Goal: Book appointment/travel/reservation

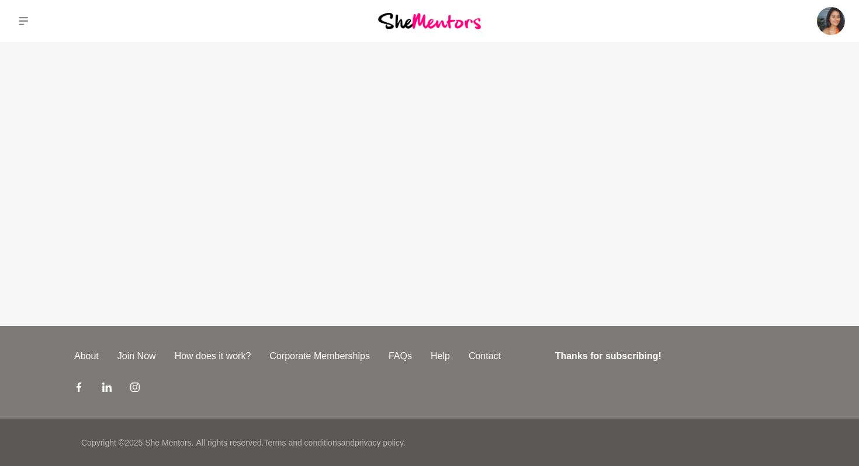
click at [422, 24] on img at bounding box center [429, 21] width 103 height 16
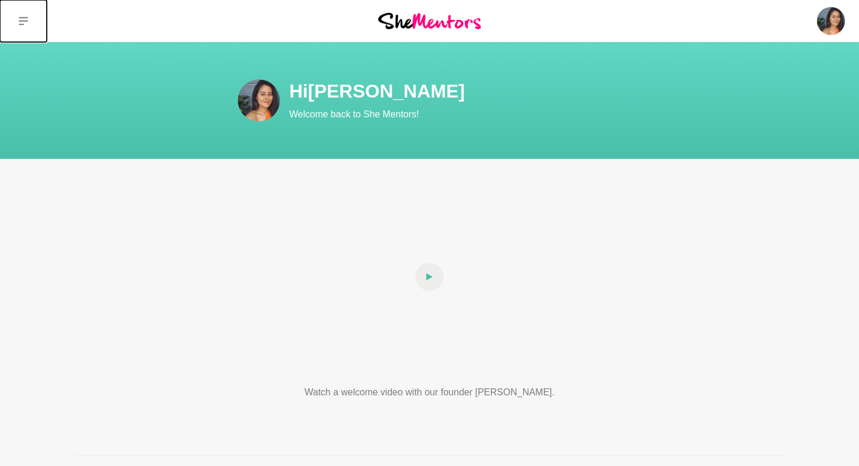
click at [25, 25] on icon at bounding box center [23, 20] width 9 height 9
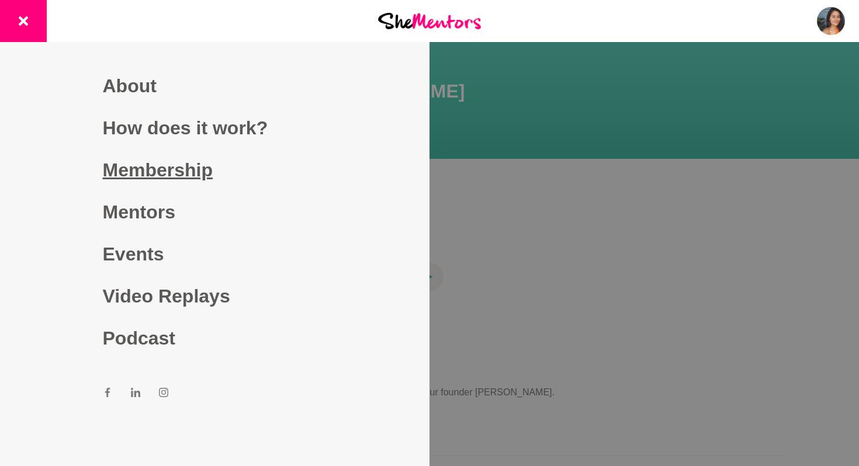
click at [202, 175] on link "Membership" at bounding box center [215, 170] width 224 height 42
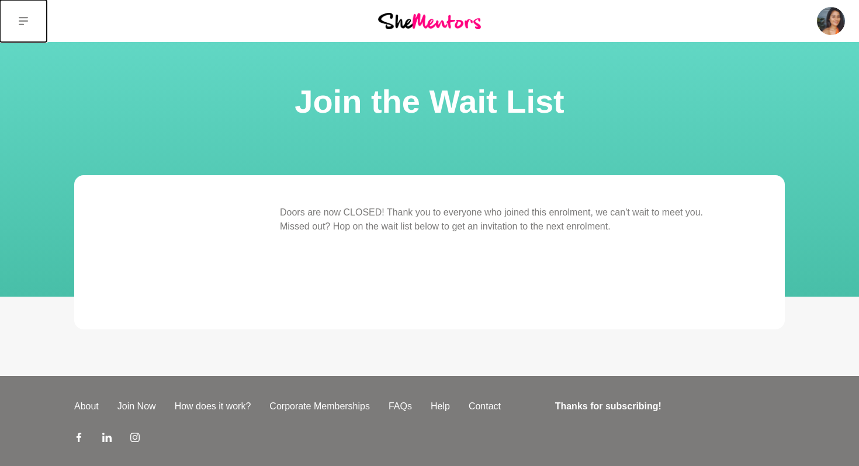
click at [19, 21] on icon at bounding box center [23, 21] width 9 height 8
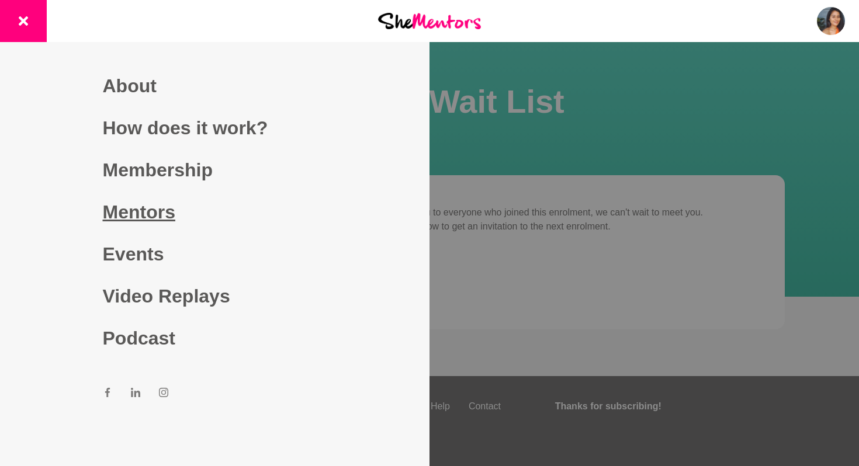
click at [137, 206] on link "Mentors" at bounding box center [215, 212] width 224 height 42
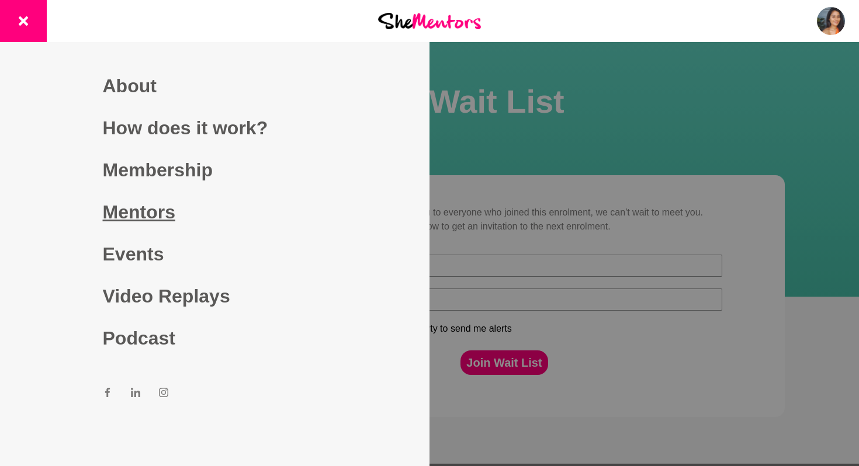
click at [162, 209] on link "Mentors" at bounding box center [215, 212] width 224 height 42
click at [535, 168] on div at bounding box center [429, 233] width 859 height 466
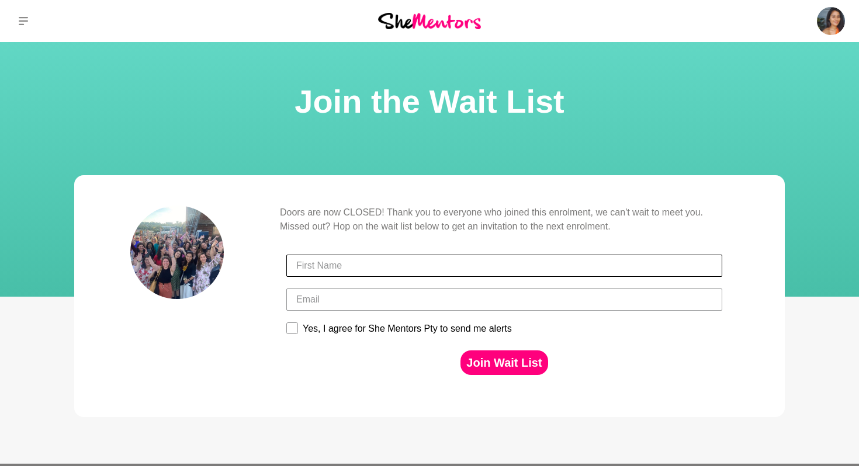
click at [395, 264] on input "First Name" at bounding box center [504, 266] width 436 height 22
click at [368, 206] on p "Doors are now CLOSED! Thank you to everyone who joined this enrolment, we can't…" at bounding box center [504, 220] width 449 height 28
click at [442, 26] on img at bounding box center [429, 21] width 103 height 16
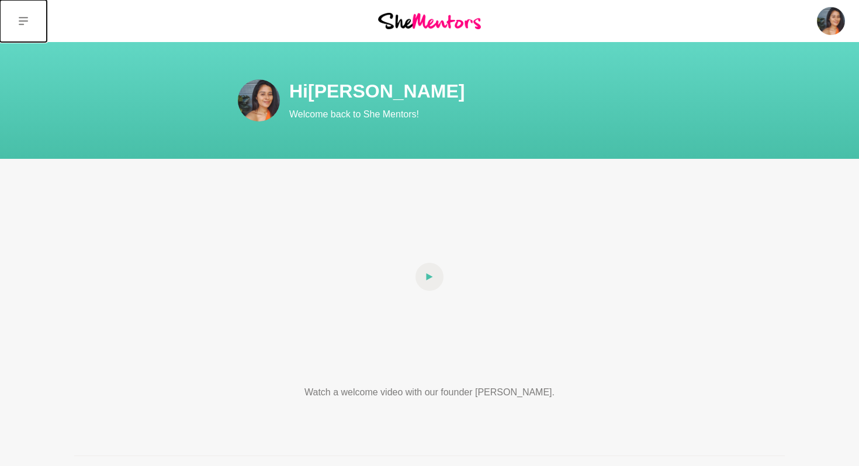
click at [18, 20] on button at bounding box center [23, 21] width 47 height 42
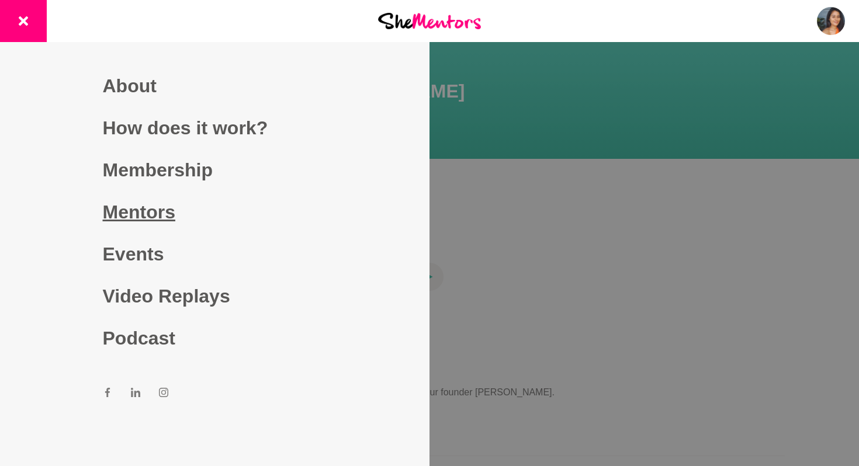
click at [151, 205] on link "Mentors" at bounding box center [215, 212] width 224 height 42
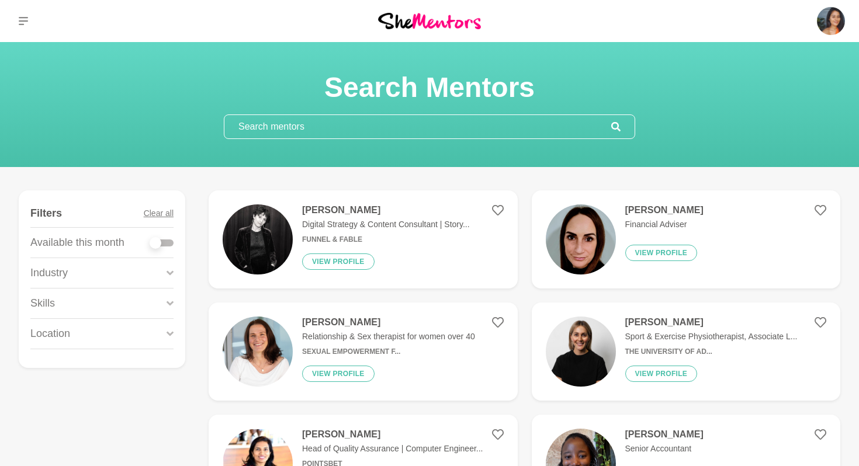
click at [166, 274] on div "Industry" at bounding box center [101, 273] width 143 height 30
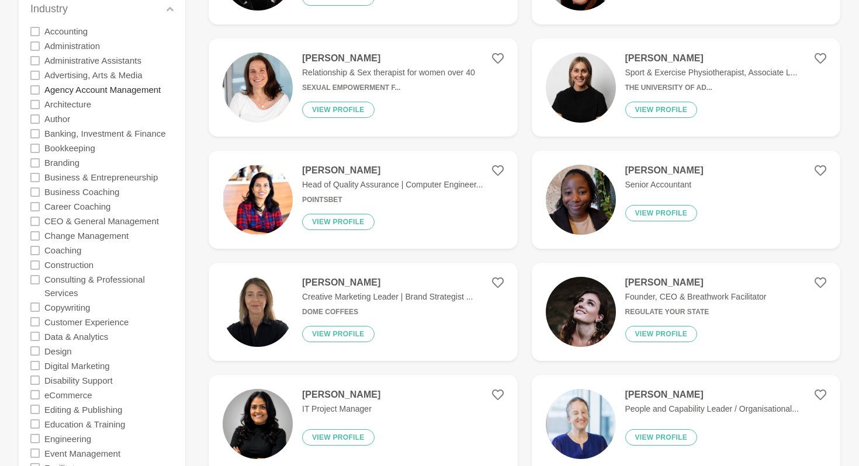
scroll to position [271, 0]
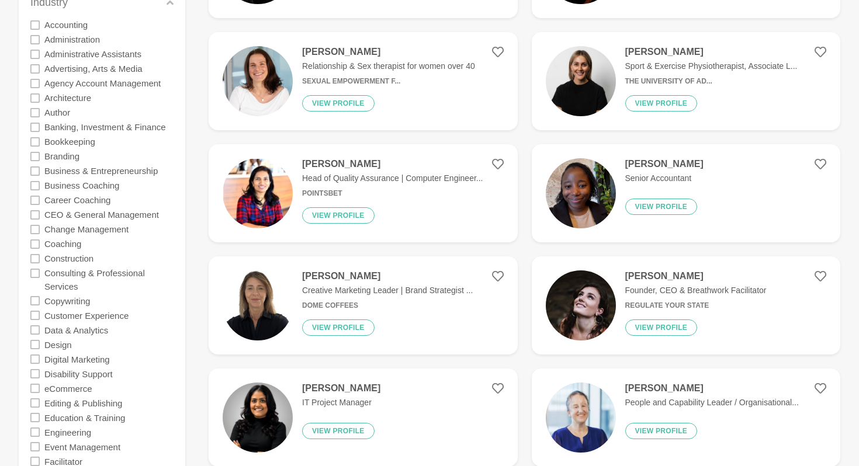
click at [33, 355] on icon at bounding box center [34, 359] width 9 height 9
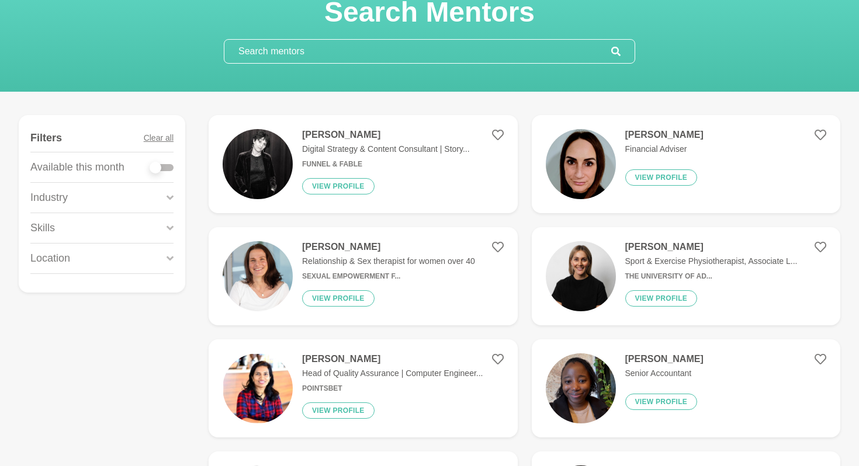
scroll to position [126, 0]
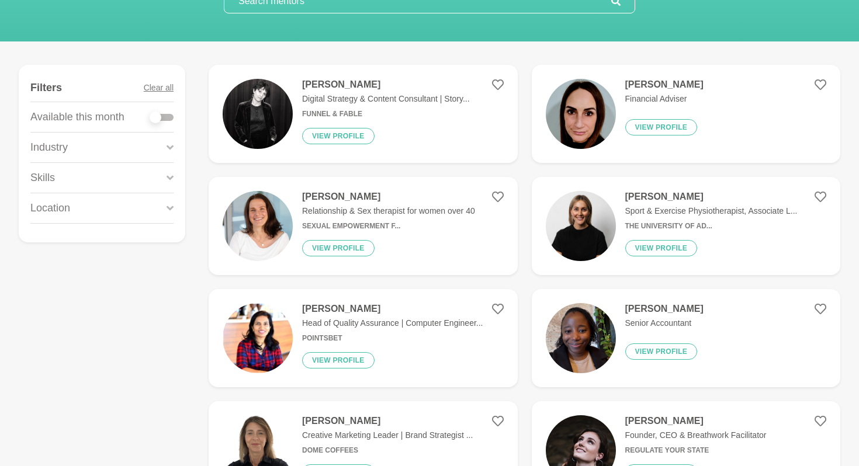
click at [140, 175] on div "Skills" at bounding box center [101, 178] width 143 height 30
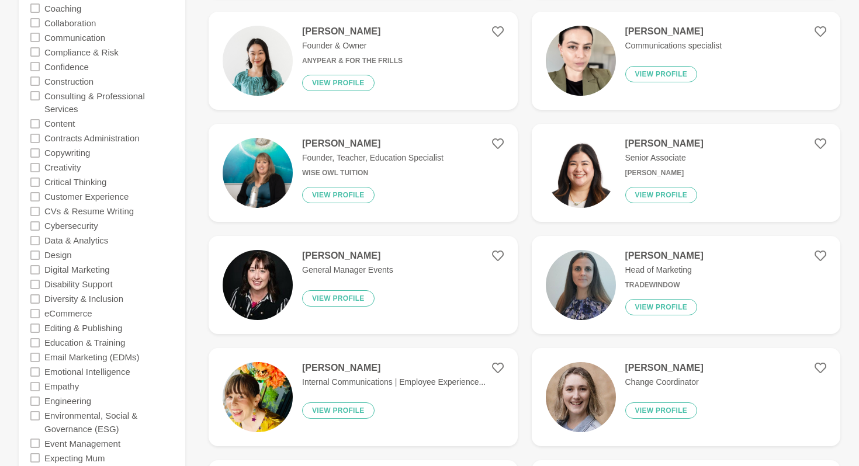
scroll to position [742, 0]
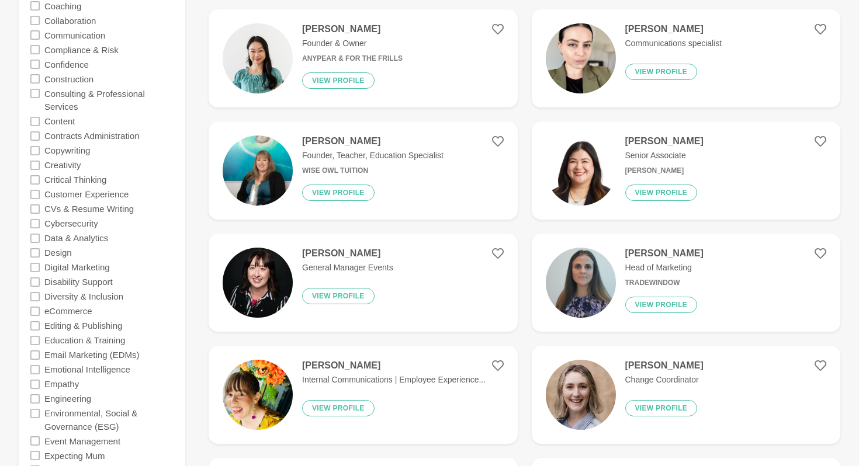
click at [34, 269] on icon at bounding box center [34, 267] width 9 height 9
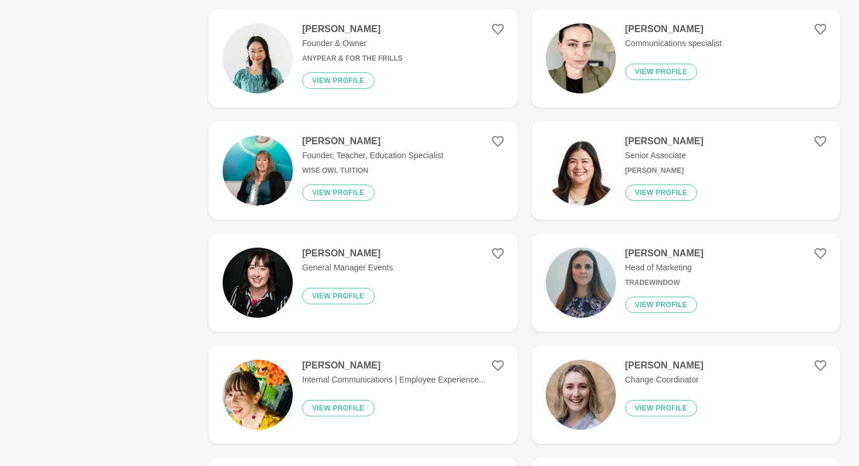
scroll to position [0, 0]
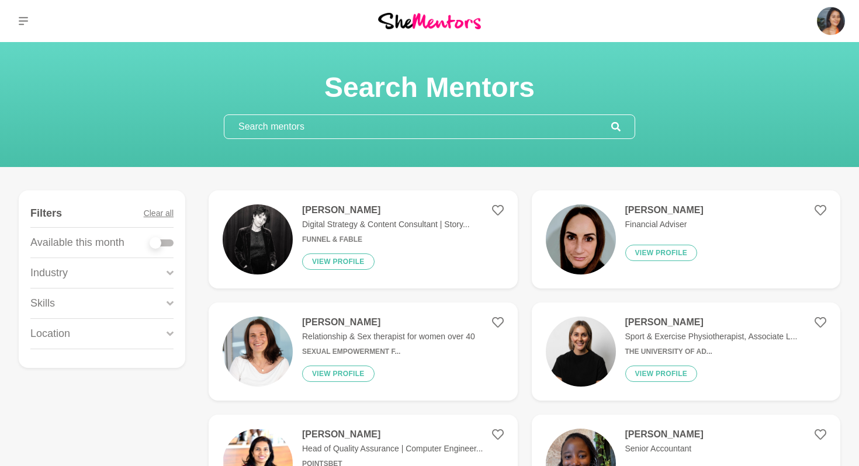
click at [169, 242] on div at bounding box center [161, 243] width 23 height 7
checkbox input "true"
click at [172, 243] on div at bounding box center [161, 243] width 23 height 7
checkbox input "true"
click at [171, 243] on div at bounding box center [161, 243] width 23 height 7
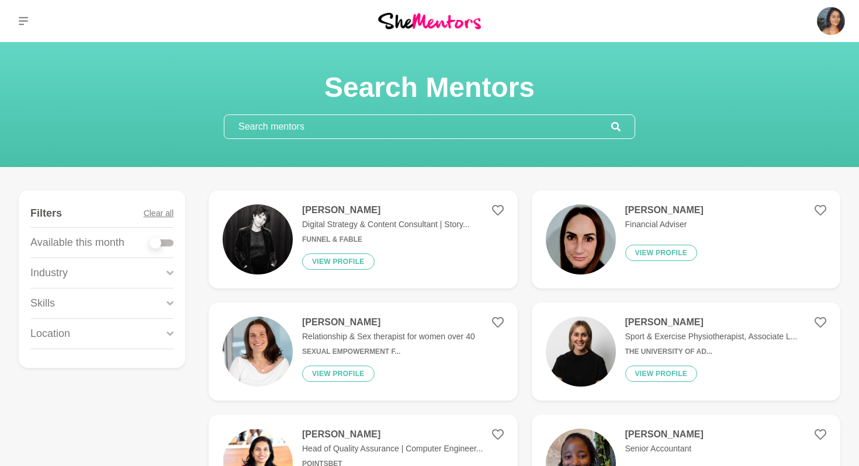
checkbox input "true"
click at [137, 280] on div "Industry" at bounding box center [101, 273] width 143 height 30
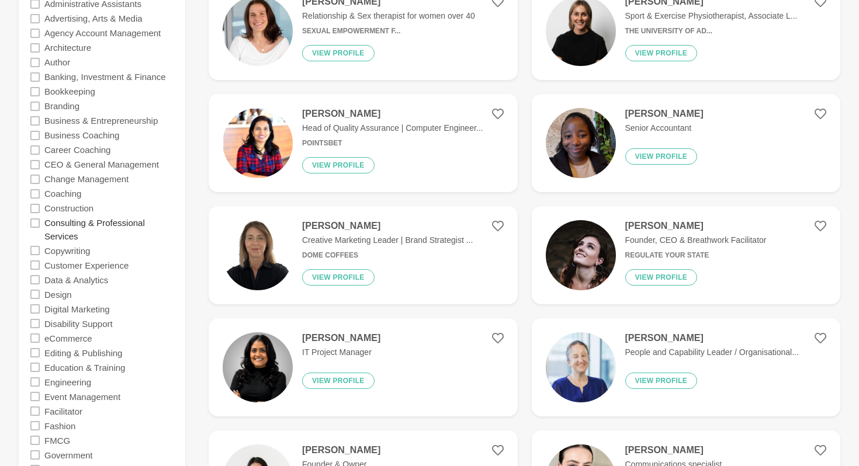
scroll to position [321, 0]
click at [35, 307] on icon at bounding box center [34, 308] width 9 height 9
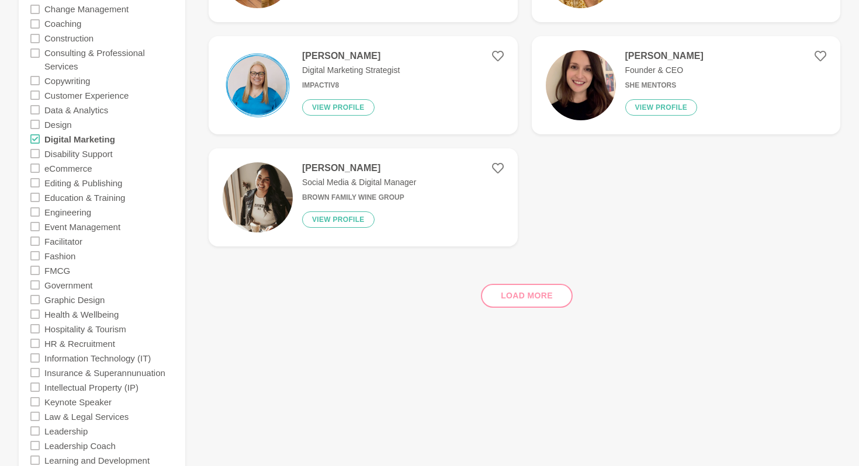
scroll to position [490, 0]
click at [538, 299] on div "Load more" at bounding box center [525, 292] width 632 height 71
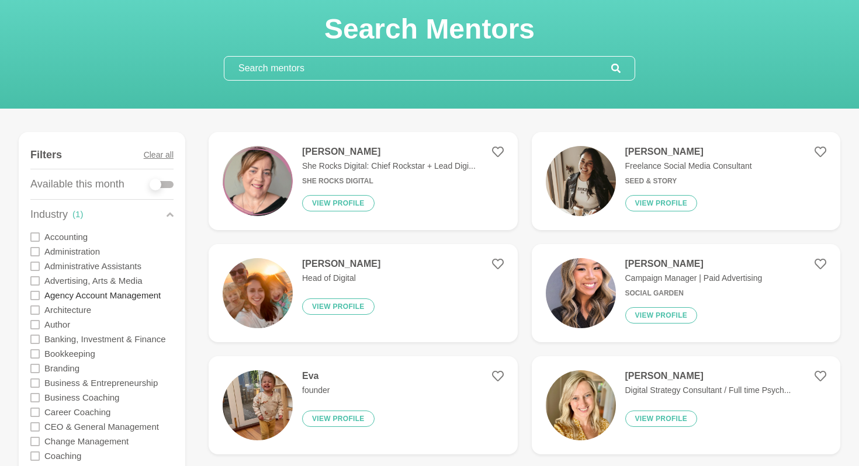
scroll to position [82, 0]
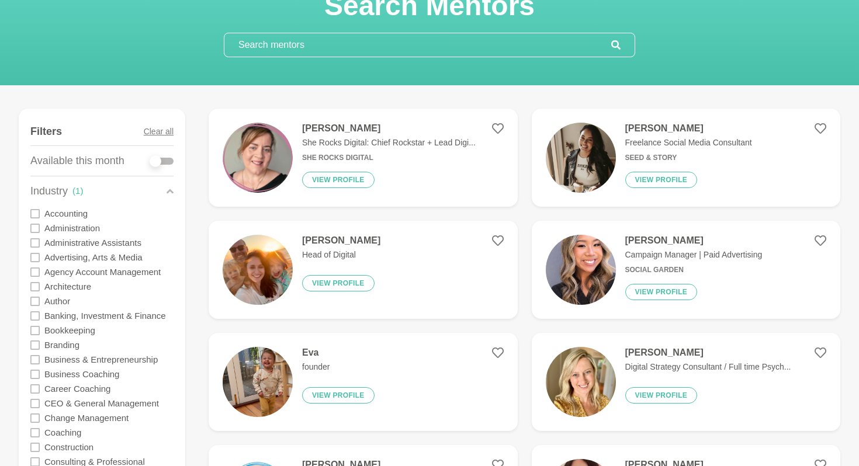
click at [33, 255] on icon at bounding box center [34, 257] width 9 height 9
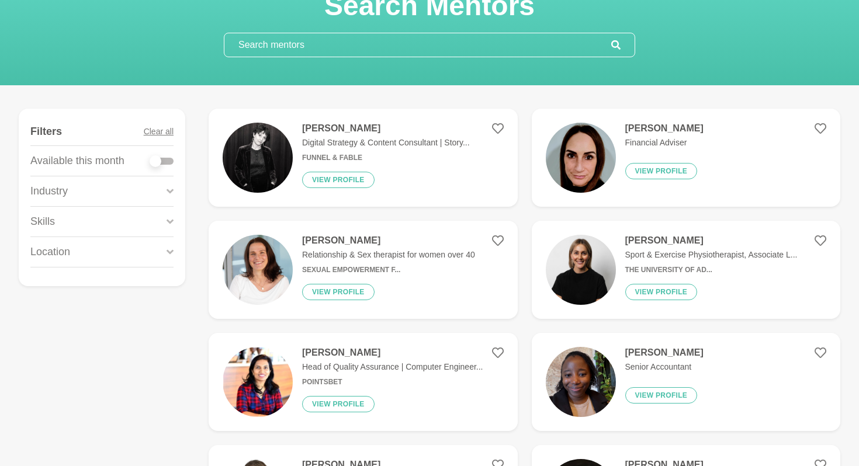
scroll to position [0, 0]
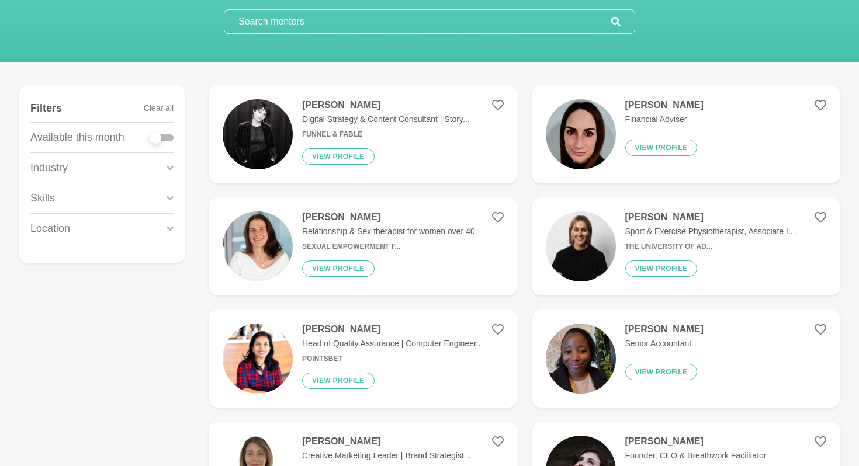
scroll to position [183, 0]
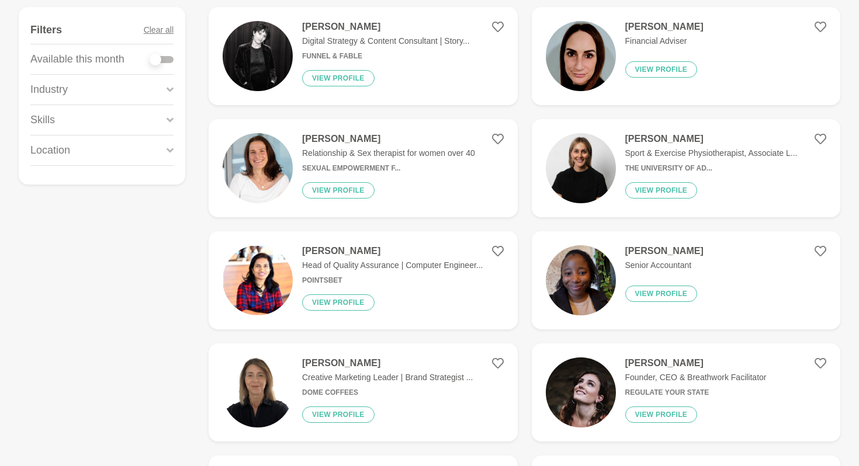
click at [154, 93] on div "Industry" at bounding box center [101, 90] width 143 height 30
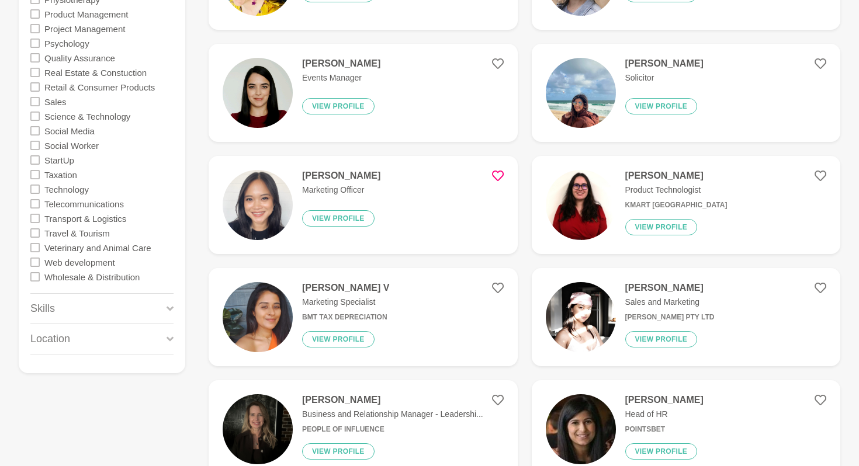
scroll to position [1157, 0]
click at [99, 312] on div "Skills" at bounding box center [101, 308] width 143 height 30
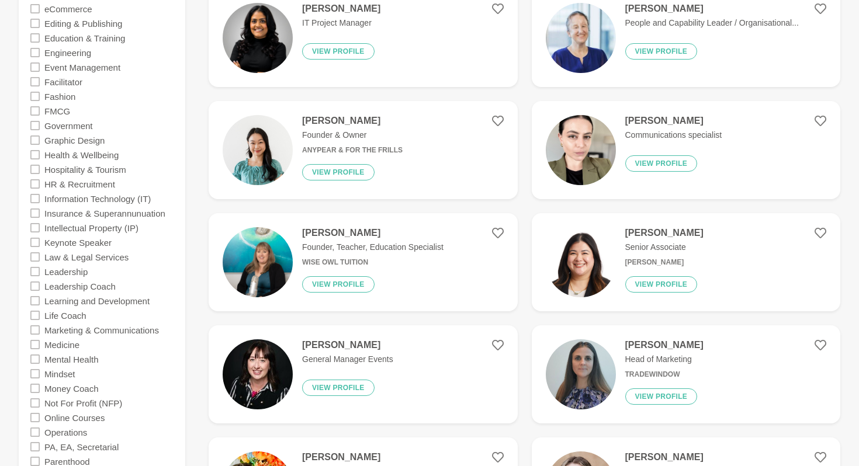
scroll to position [621, 0]
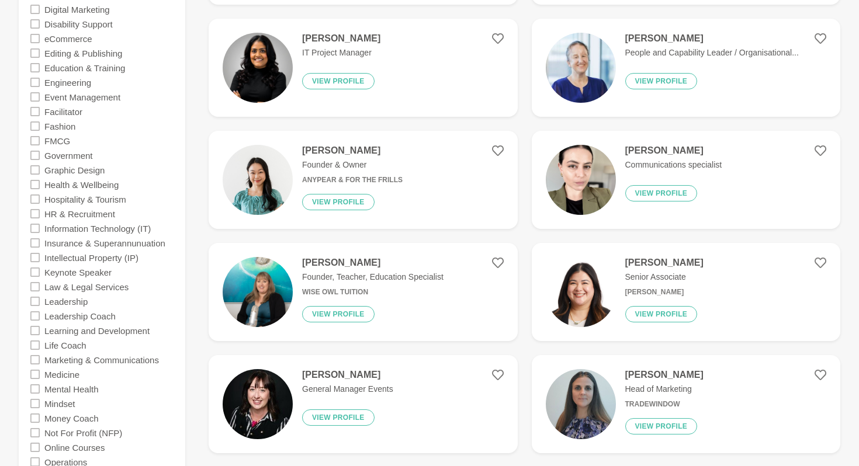
click at [36, 217] on icon at bounding box center [34, 213] width 9 height 9
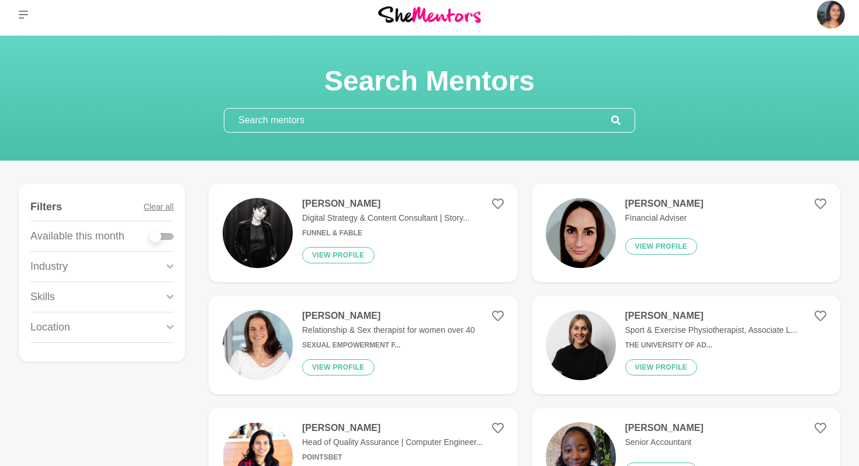
scroll to position [0, 0]
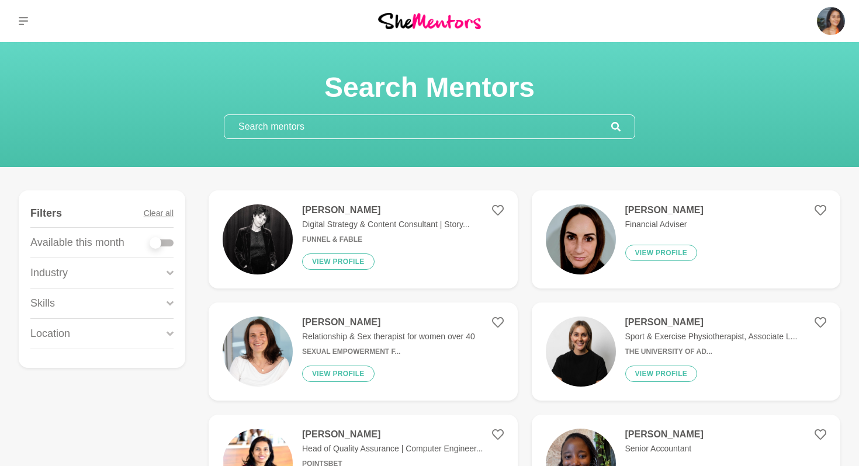
click at [169, 245] on div at bounding box center [161, 243] width 23 height 7
checkbox input "true"
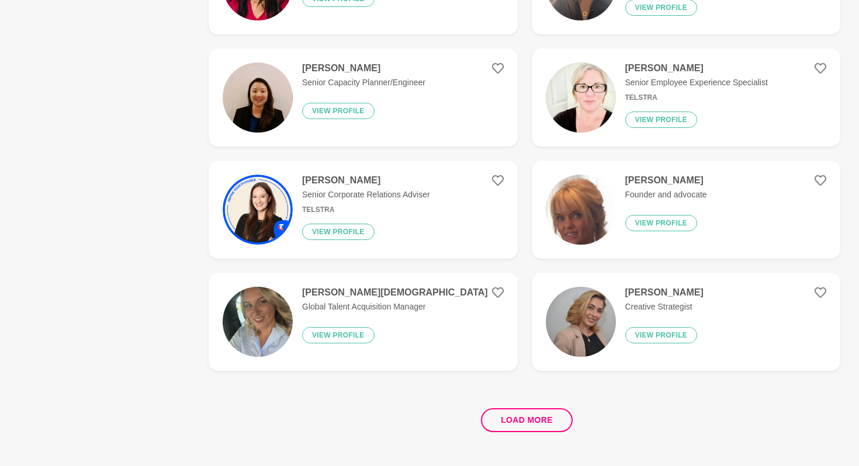
scroll to position [2053, 0]
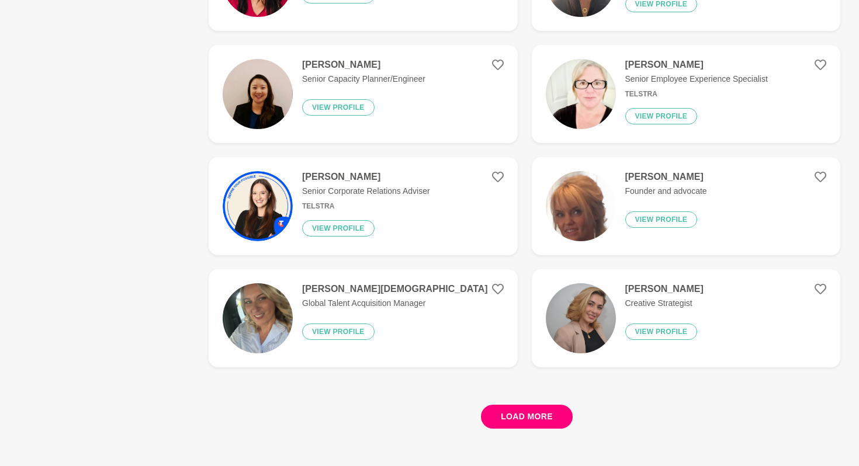
click at [525, 412] on button "Load more" at bounding box center [527, 417] width 92 height 24
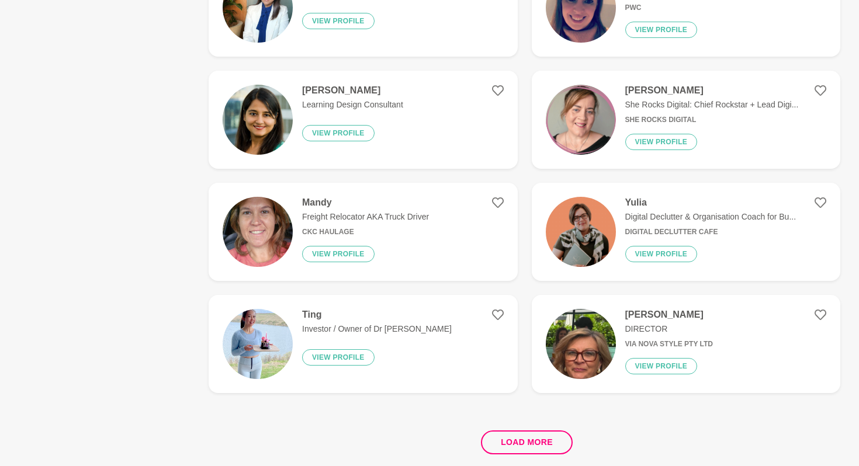
scroll to position [2031, 0]
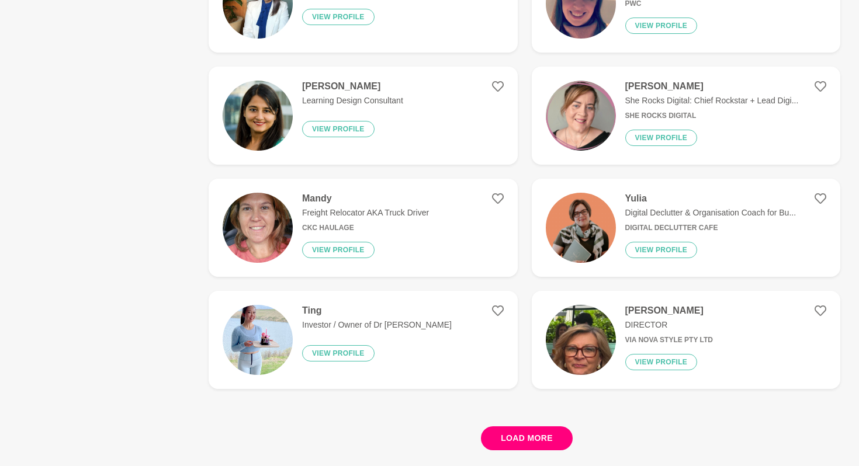
click at [514, 436] on button "Load more" at bounding box center [527, 439] width 92 height 24
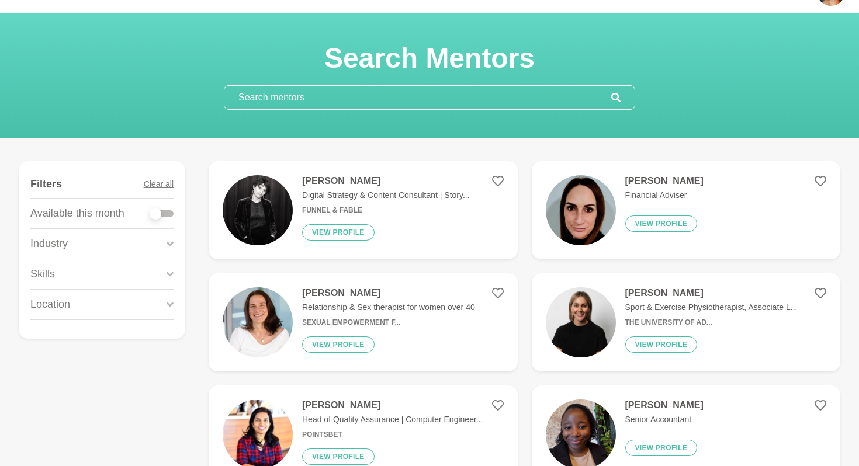
scroll to position [0, 0]
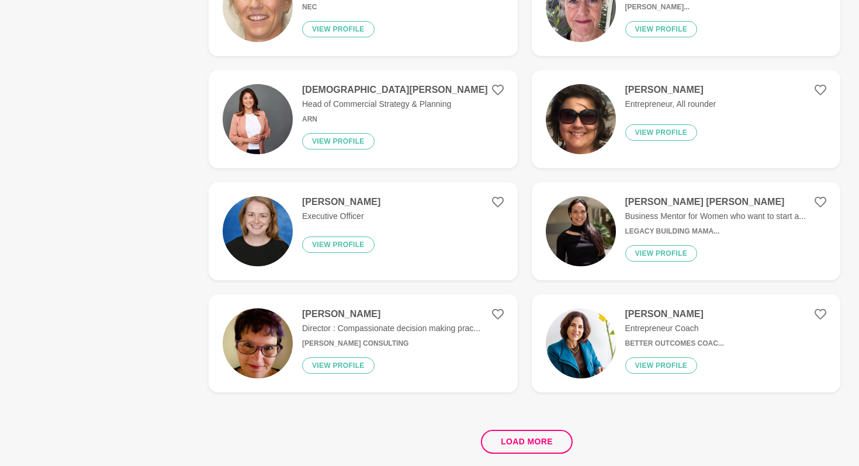
scroll to position [2046, 0]
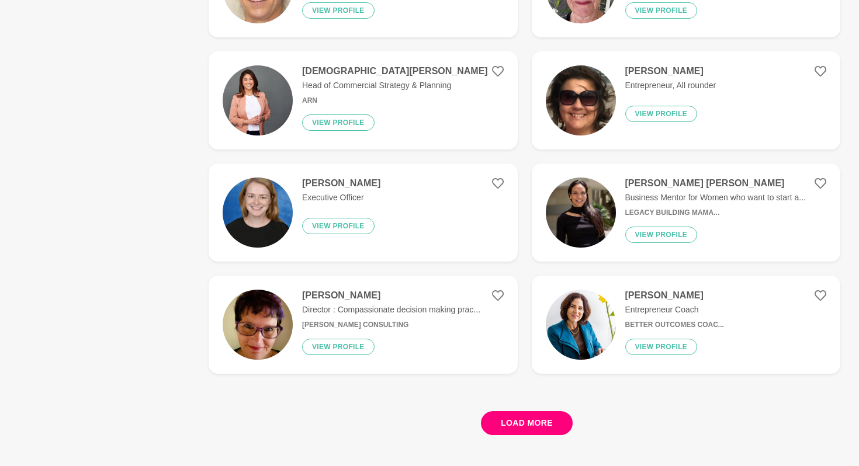
click at [529, 417] on button "Load more" at bounding box center [527, 423] width 92 height 24
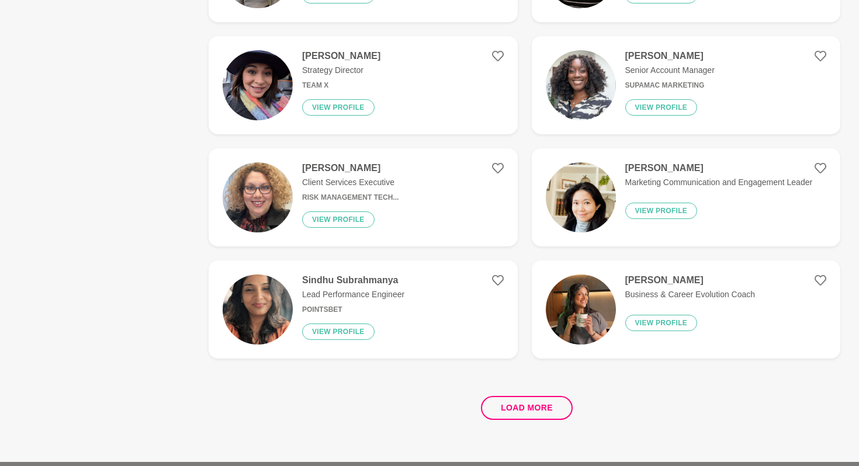
scroll to position [2116, 0]
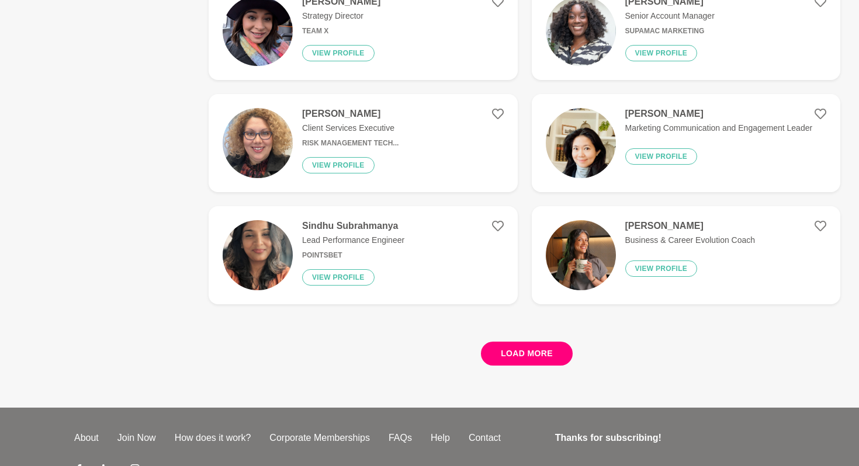
click at [539, 351] on button "Load more" at bounding box center [527, 354] width 92 height 24
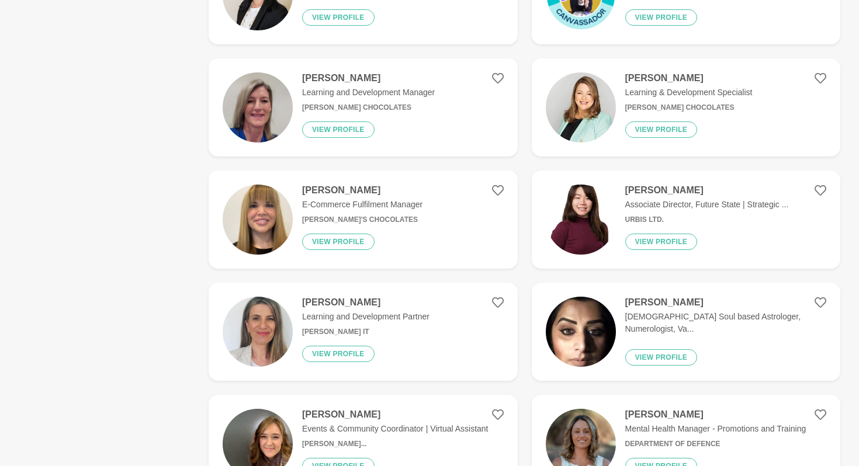
scroll to position [1701, 0]
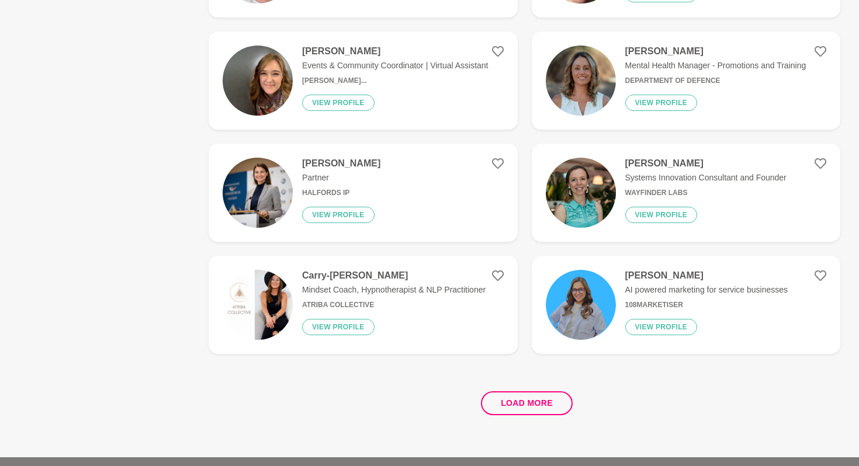
scroll to position [2072, 0]
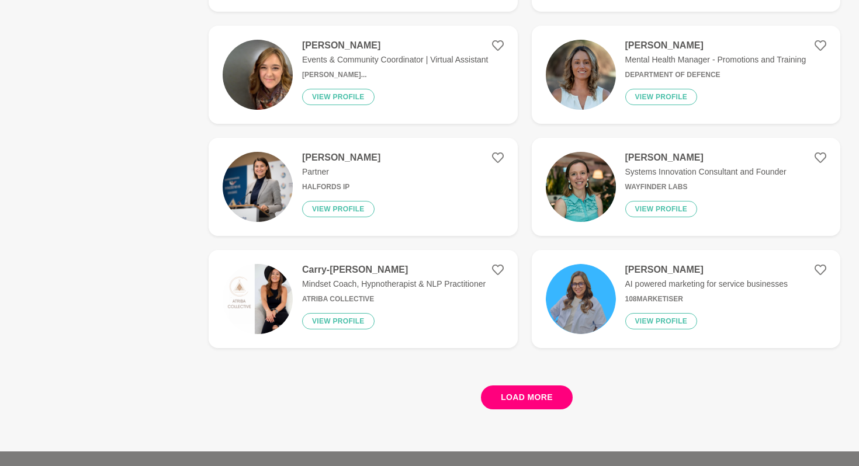
click at [543, 399] on button "Load more" at bounding box center [527, 398] width 92 height 24
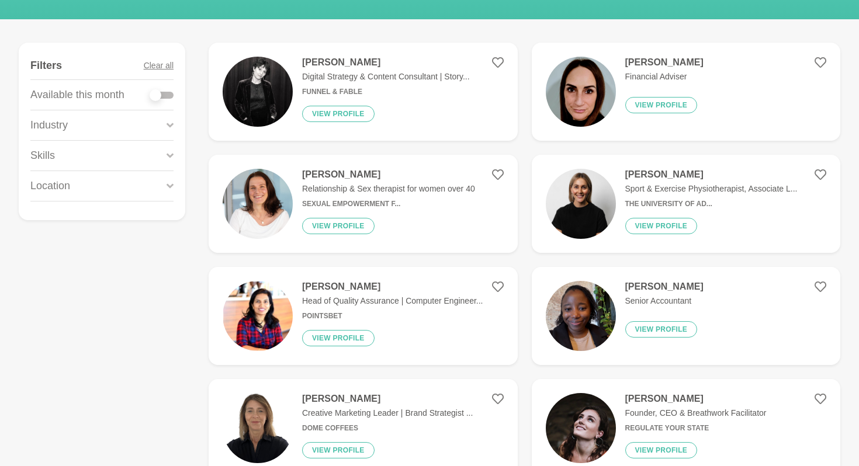
scroll to position [0, 0]
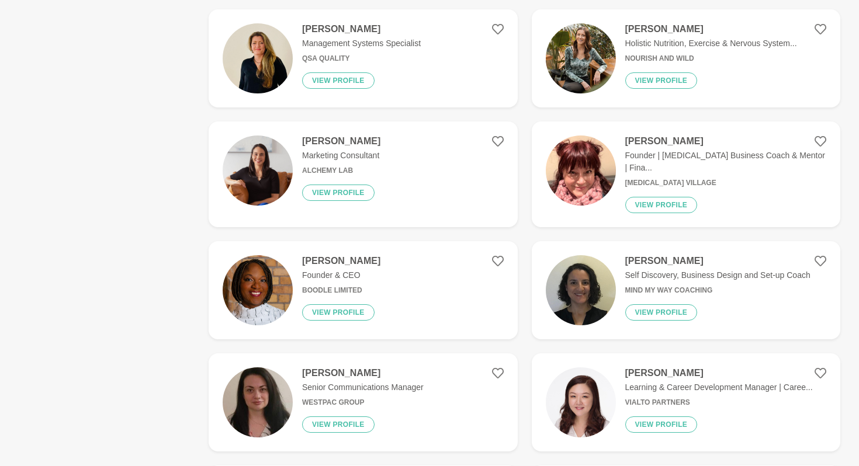
scroll to position [1727, 0]
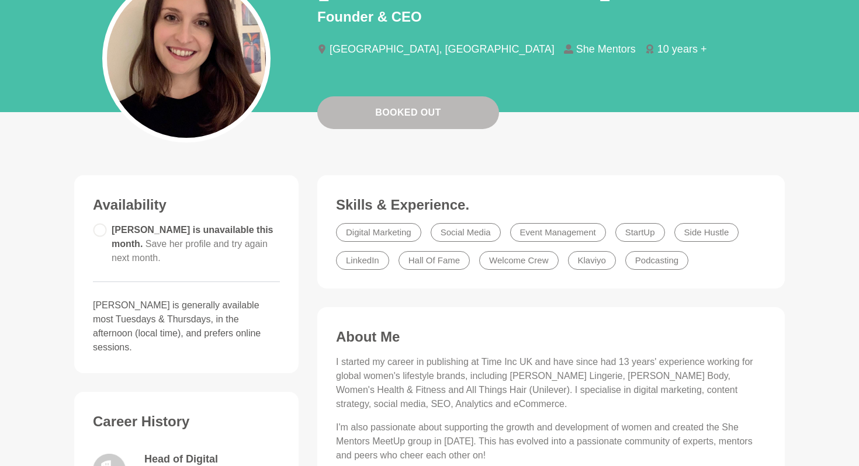
scroll to position [99, 0]
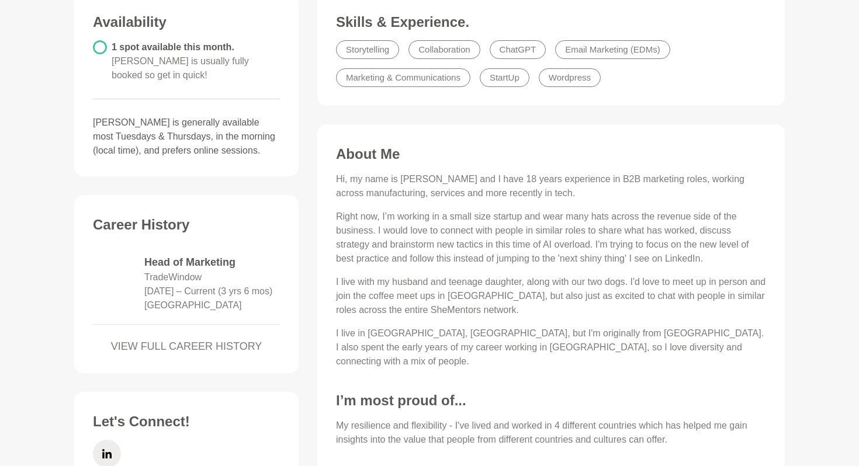
scroll to position [324, 0]
click at [181, 270] on dd "TradeWindow" at bounding box center [172, 277] width 57 height 14
copy dd "TradeWindow"
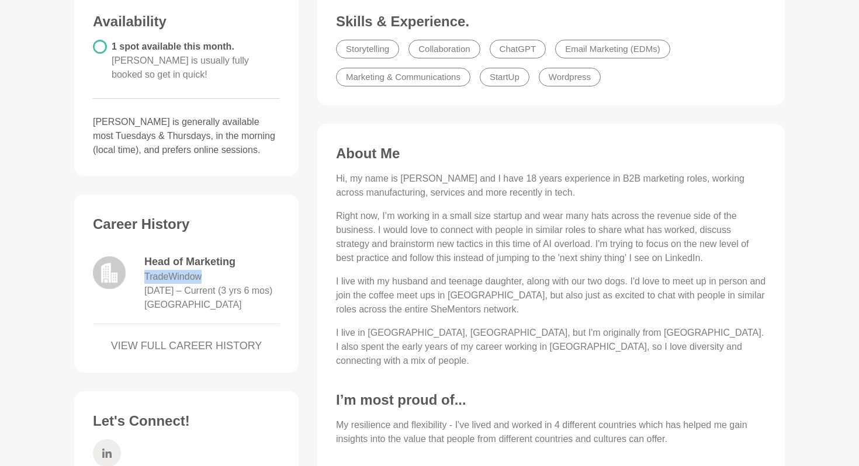
click at [106, 452] on icon at bounding box center [106, 453] width 9 height 9
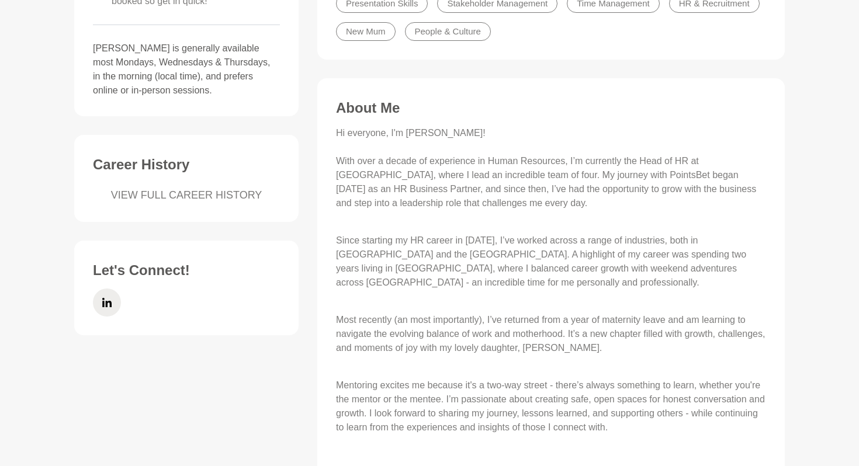
scroll to position [399, 0]
click at [705, 160] on p "Hi everyone, I'm Aneesha! With over a decade of experience in Human Resources, …" at bounding box center [551, 173] width 430 height 98
copy p "PointsBet"
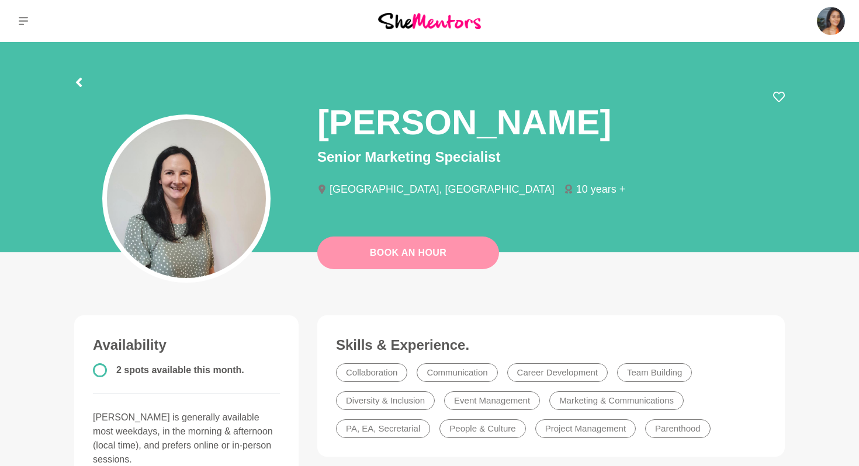
click at [375, 248] on link "Book An Hour" at bounding box center [408, 253] width 182 height 33
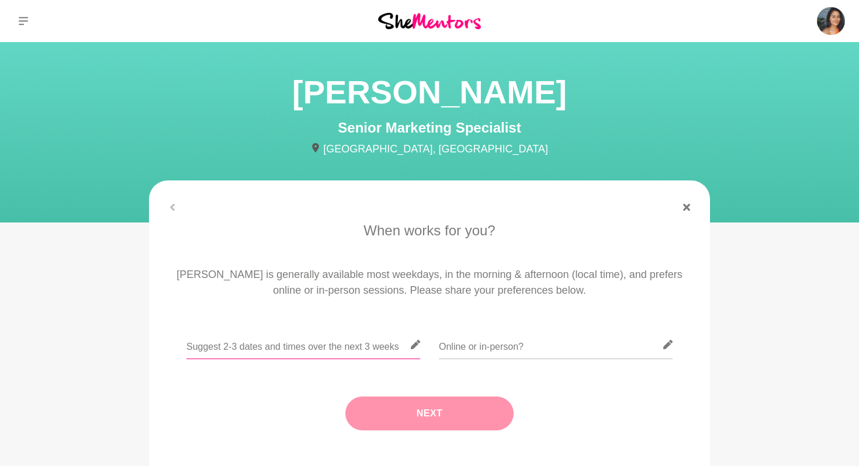
click at [282, 342] on input "text" at bounding box center [303, 345] width 234 height 29
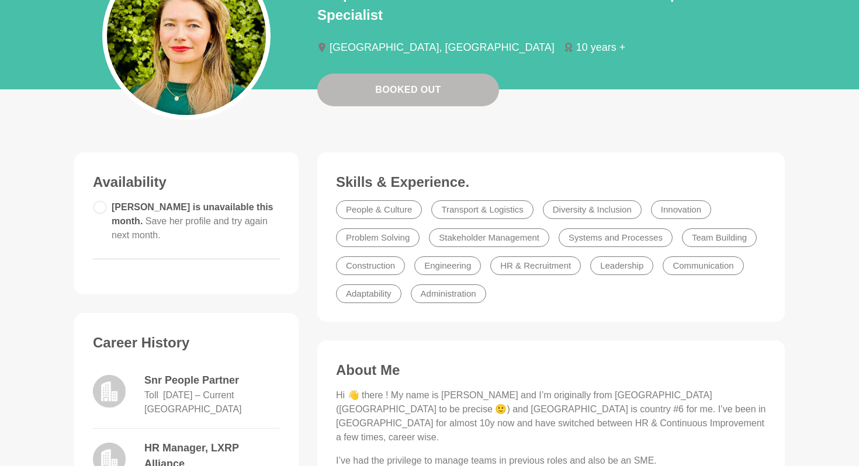
scroll to position [205, 0]
